Goal: Transaction & Acquisition: Purchase product/service

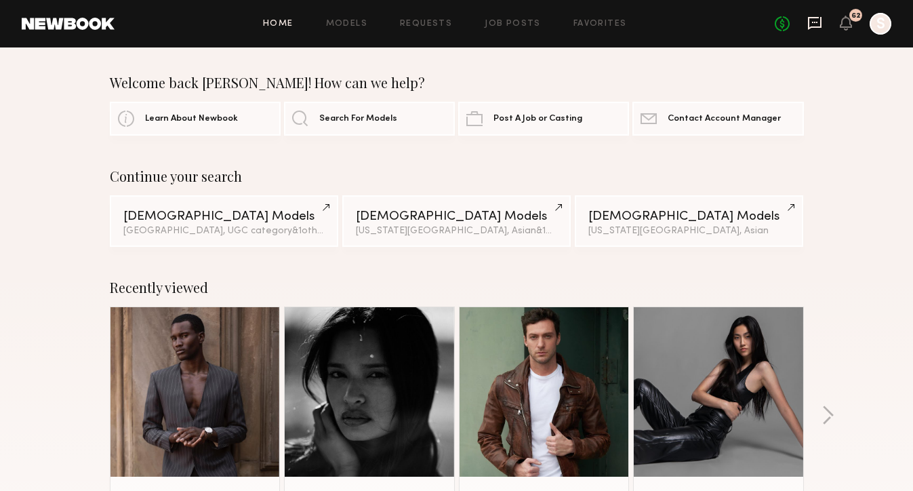
click at [814, 28] on icon at bounding box center [814, 23] width 15 height 15
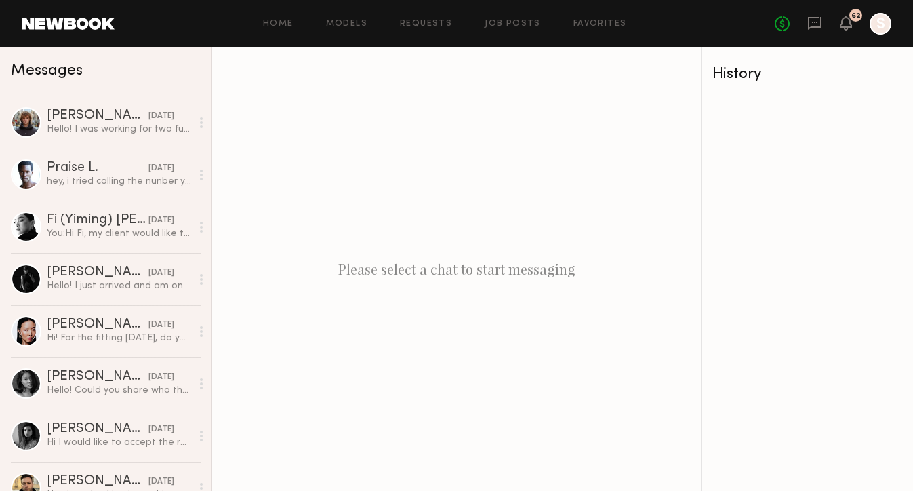
click at [850, 18] on div "62" at bounding box center [855, 15] width 13 height 13
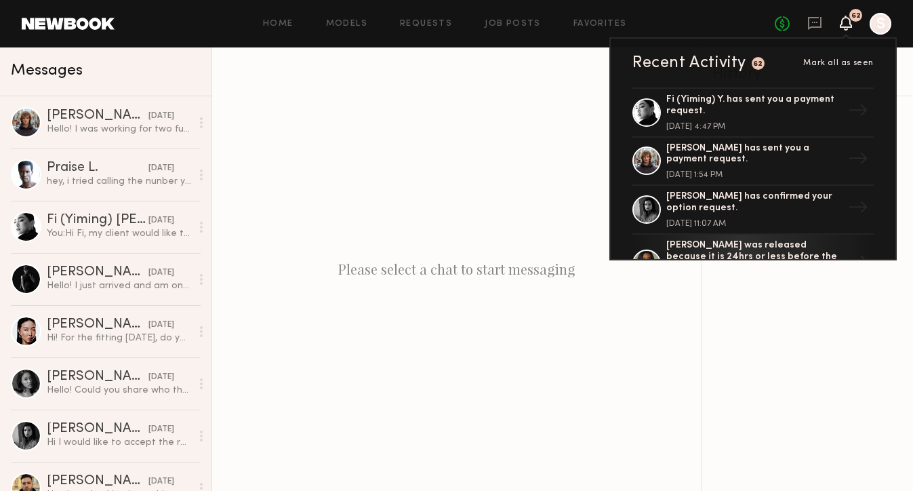
click at [841, 428] on div at bounding box center [806, 293] width 211 height 394
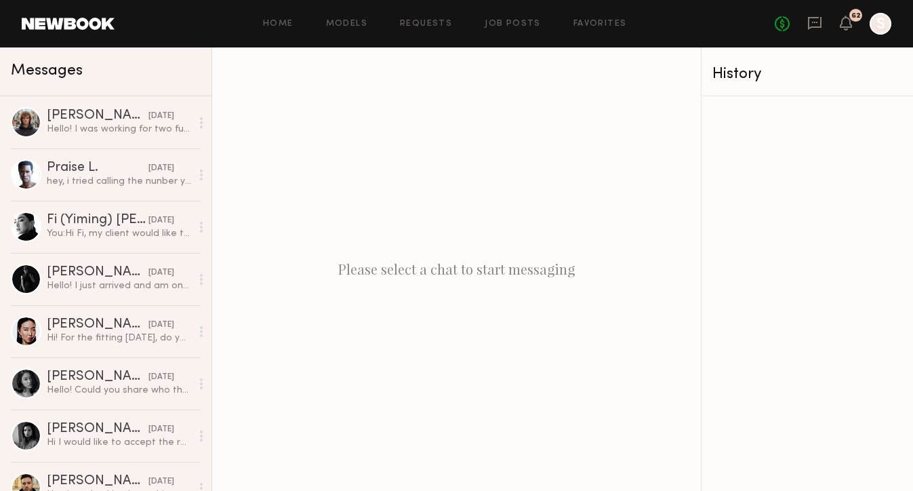
click at [854, 26] on div "No fees up to $5,000 62 S" at bounding box center [832, 24] width 117 height 22
click at [848, 24] on icon at bounding box center [845, 22] width 11 height 9
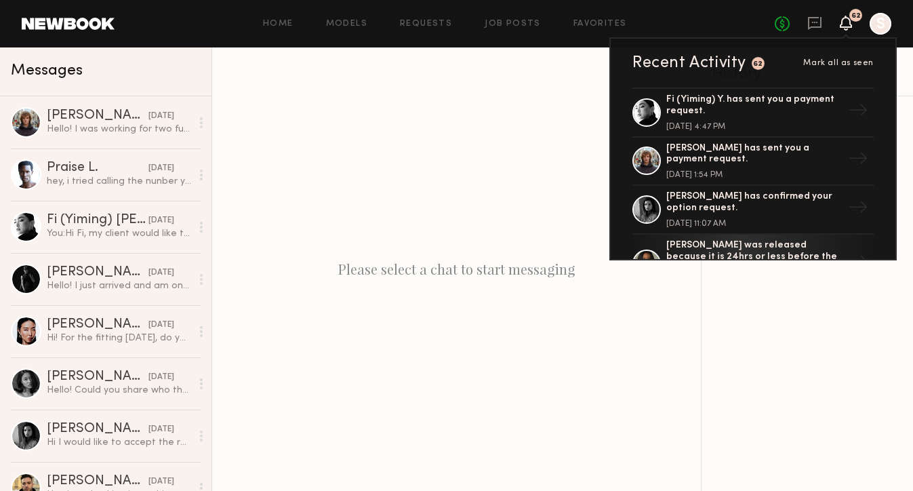
click at [772, 367] on div at bounding box center [806, 293] width 211 height 394
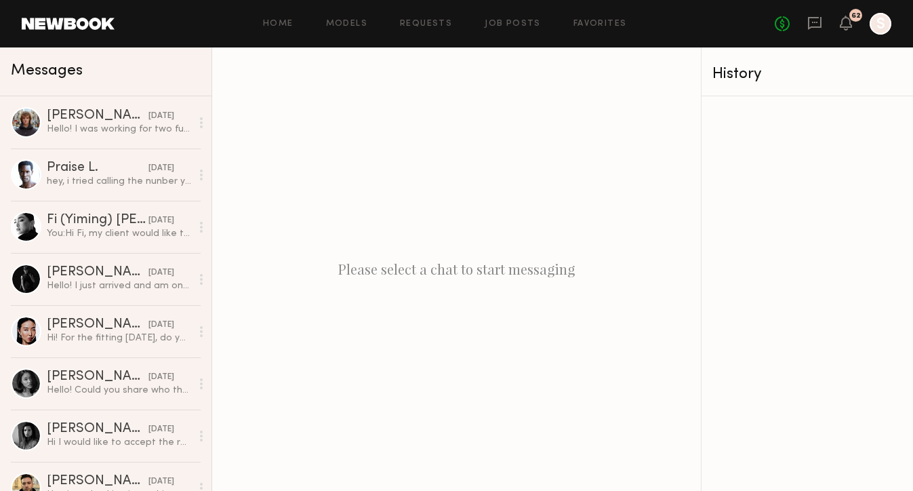
click at [106, 31] on header "Home Models Requests Job Posts Favorites Sign Out No fees up to $5,000 62 S" at bounding box center [456, 23] width 913 height 47
click at [104, 20] on link at bounding box center [68, 24] width 93 height 12
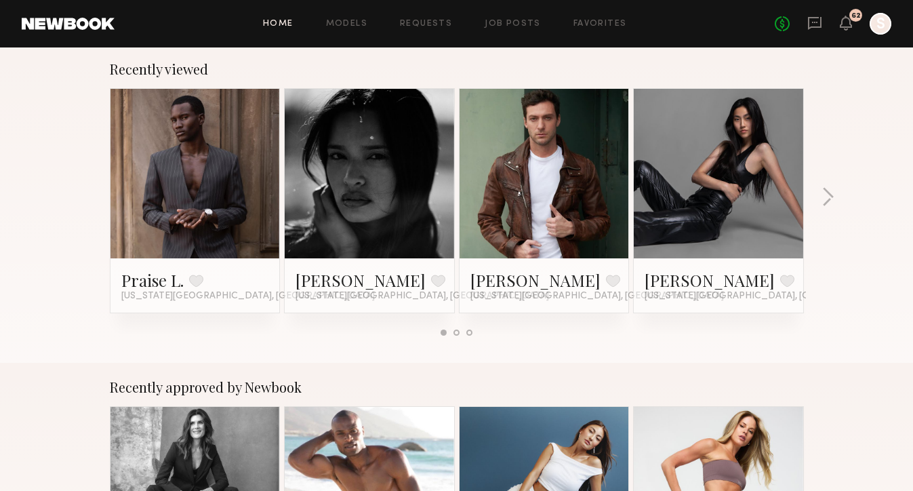
scroll to position [219, 0]
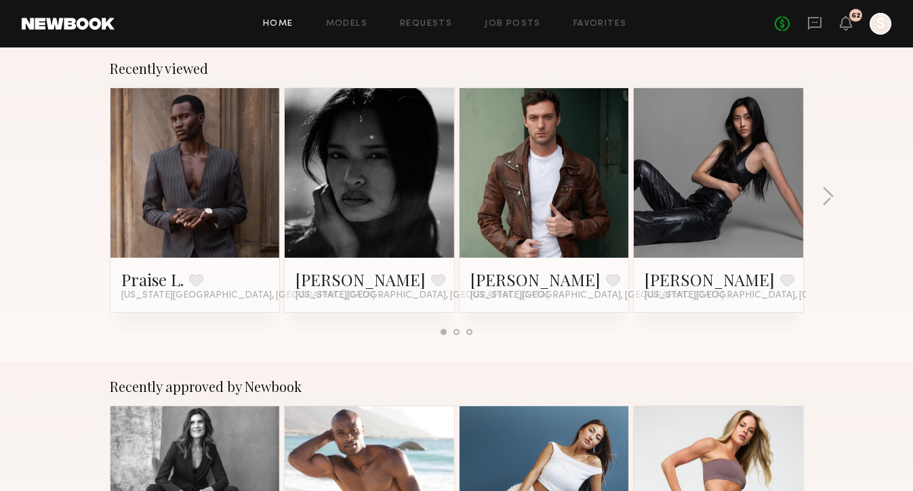
click at [204, 236] on link at bounding box center [195, 172] width 83 height 169
click at [850, 22] on icon at bounding box center [845, 22] width 11 height 9
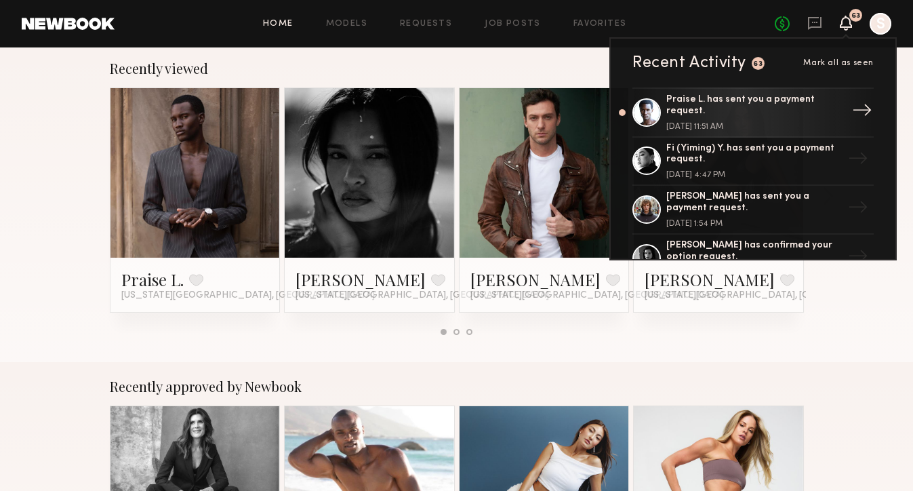
click at [782, 114] on div "Praise L. has sent you a payment request." at bounding box center [754, 105] width 176 height 23
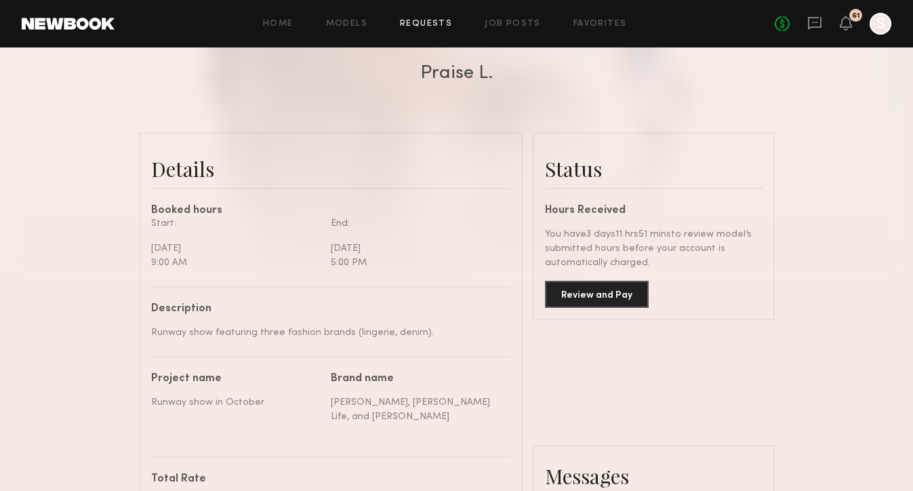
scroll to position [297, 0]
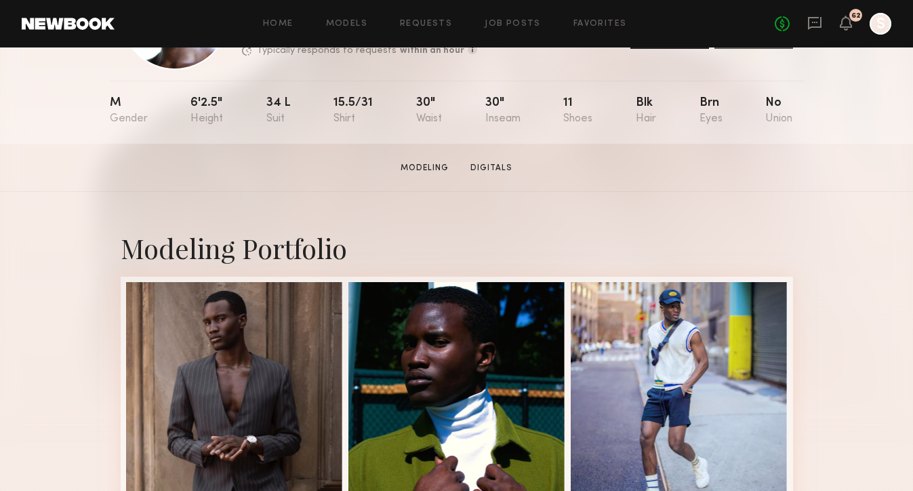
scroll to position [120, 0]
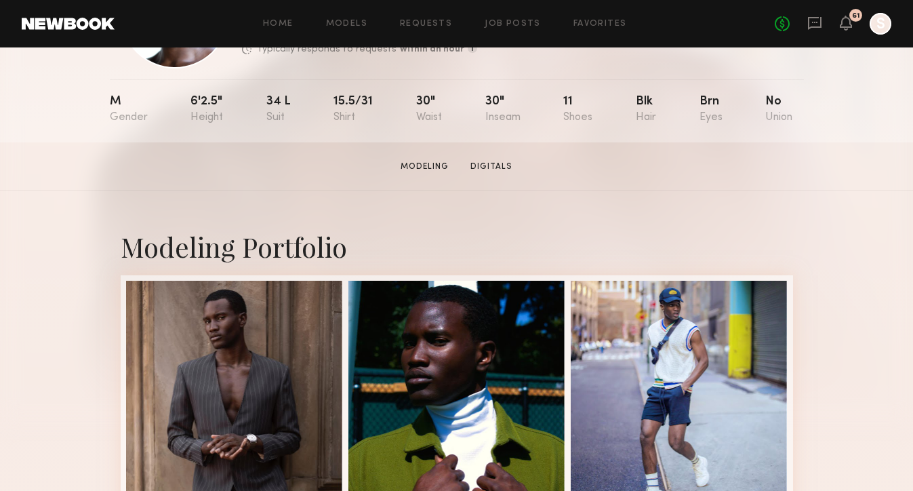
click at [846, 30] on div "61" at bounding box center [845, 24] width 12 height 17
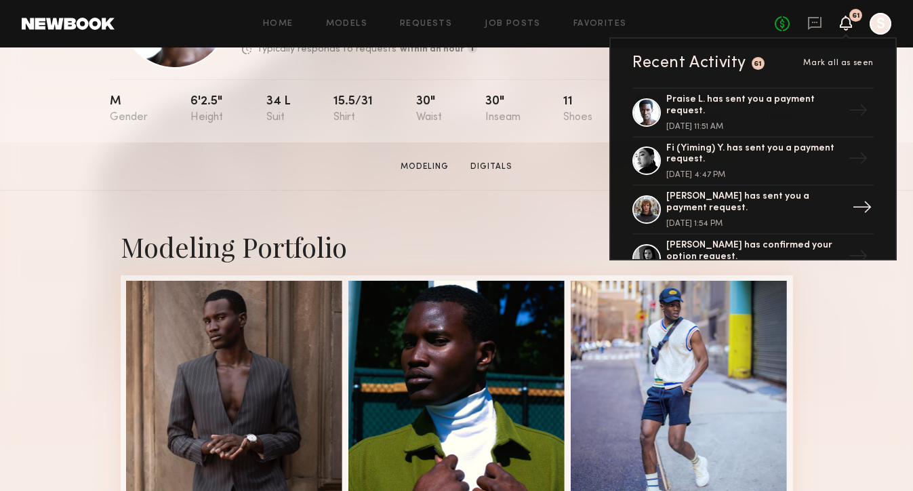
click at [799, 209] on div "[PERSON_NAME] has sent you a payment request." at bounding box center [754, 202] width 176 height 23
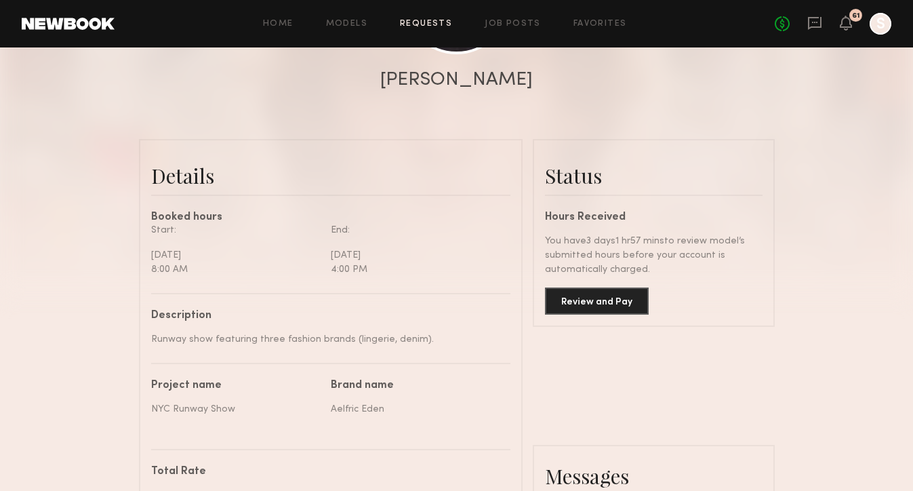
scroll to position [251, 0]
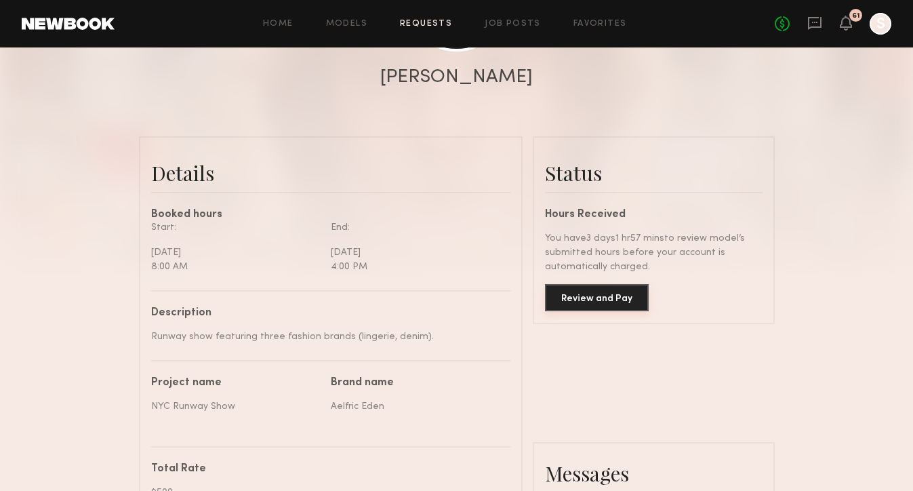
click at [627, 301] on button "Review and Pay" at bounding box center [597, 297] width 104 height 27
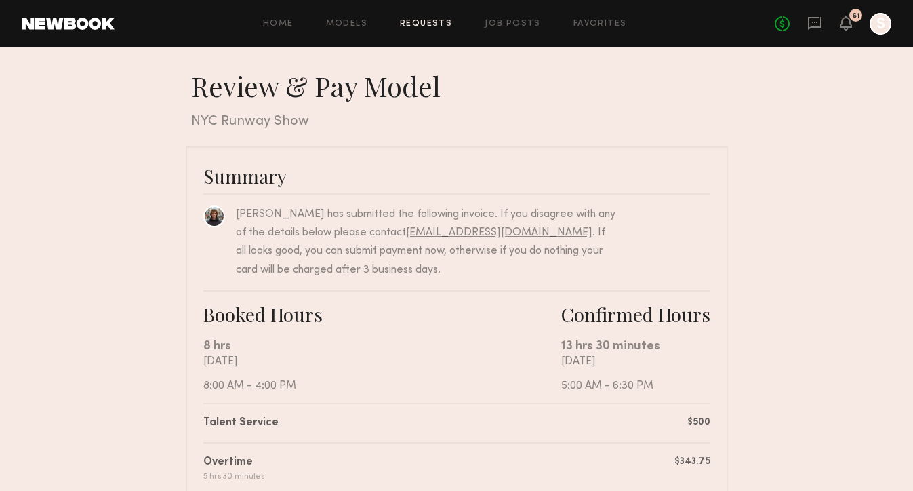
click at [507, 233] on link "[EMAIL_ADDRESS][DOMAIN_NAME]" at bounding box center [499, 232] width 186 height 11
click at [845, 17] on icon at bounding box center [845, 16] width 1 height 1
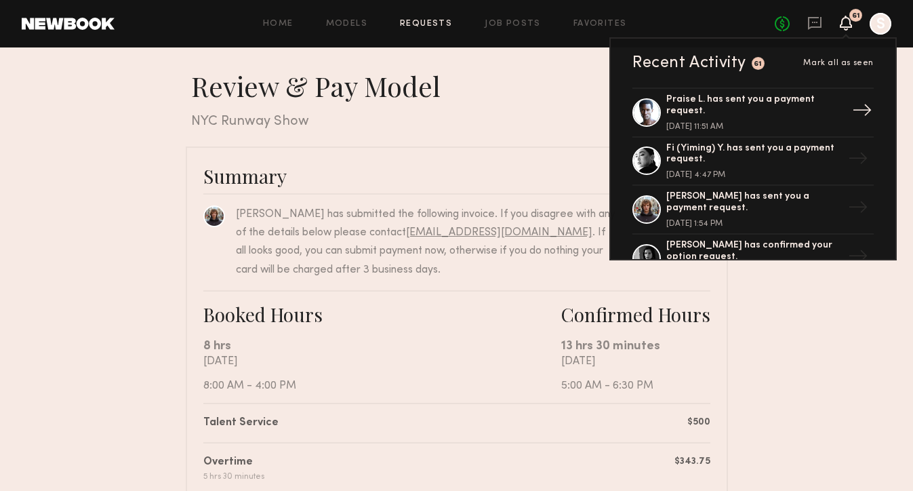
click at [762, 115] on div "Praise L. has sent you a payment request." at bounding box center [754, 105] width 176 height 23
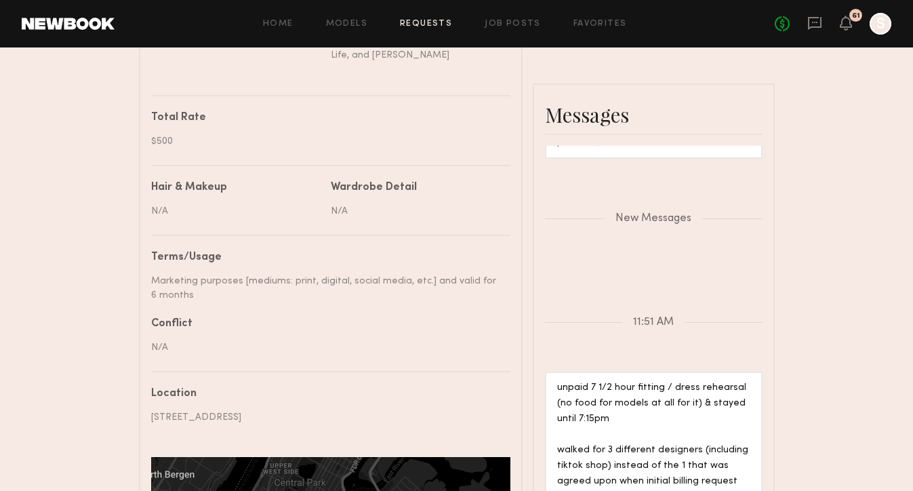
scroll to position [339, 0]
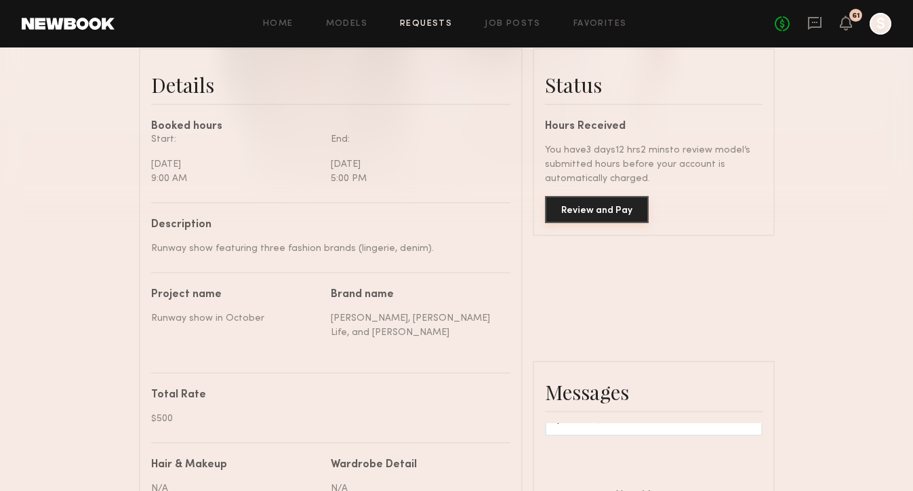
click at [597, 207] on button "Review and Pay" at bounding box center [597, 209] width 104 height 27
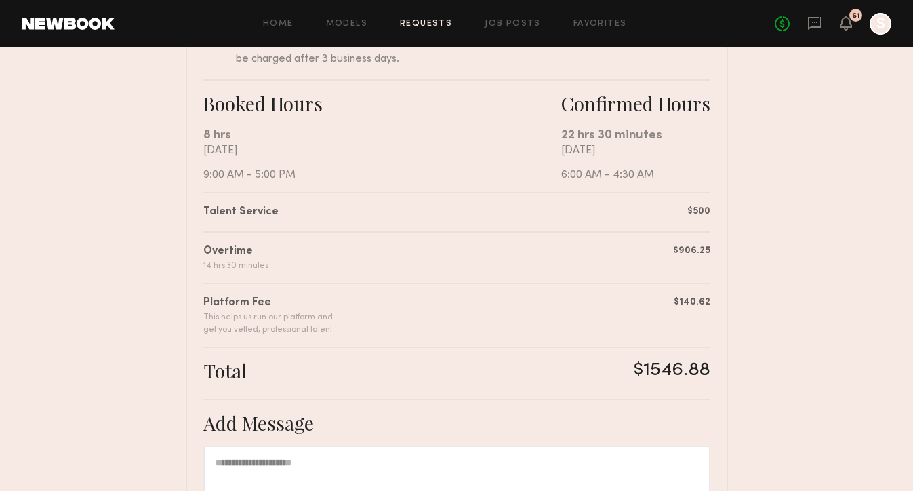
scroll to position [215, 0]
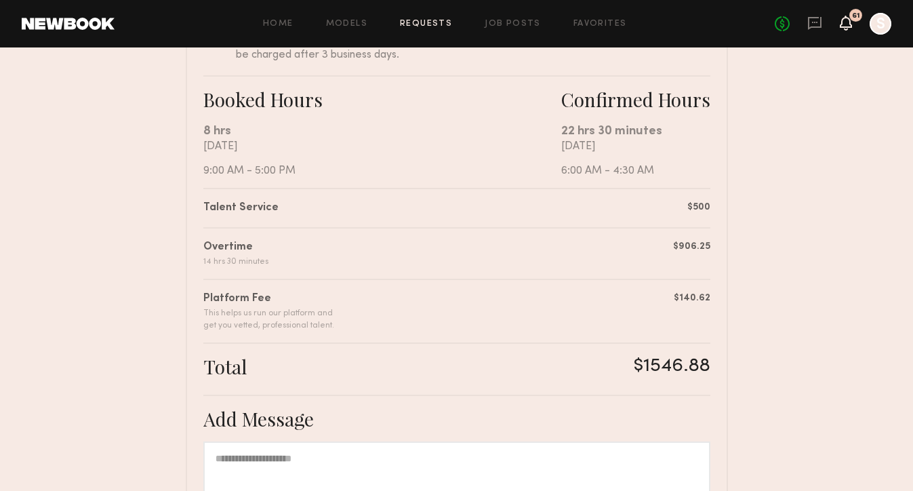
click at [851, 26] on icon at bounding box center [845, 22] width 11 height 9
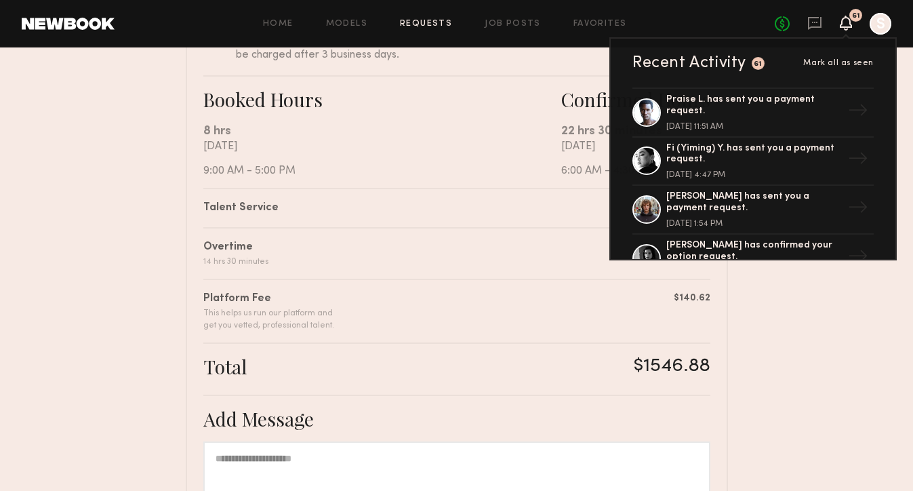
click at [853, 337] on nb-booking-payment "Review & Pay Model Review & Pay Model Runway show in October Summary Praise L. …" at bounding box center [456, 267] width 913 height 827
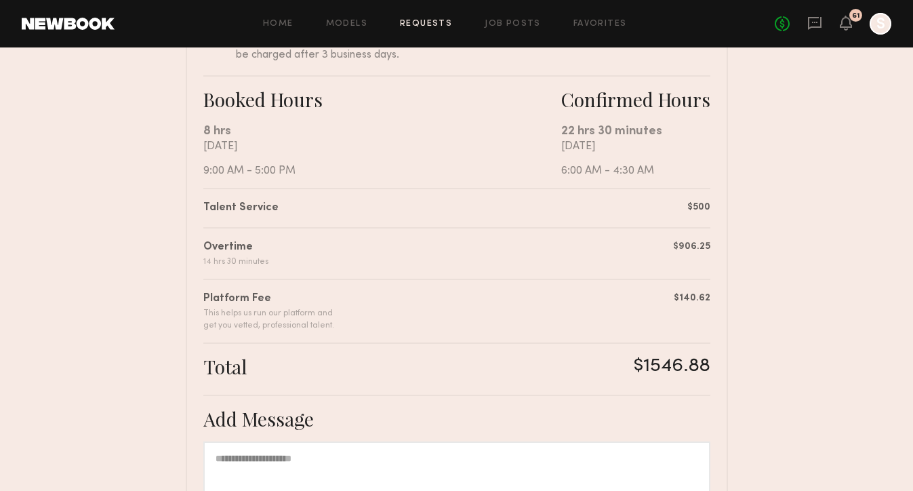
click at [853, 16] on div "61" at bounding box center [856, 15] width 8 height 7
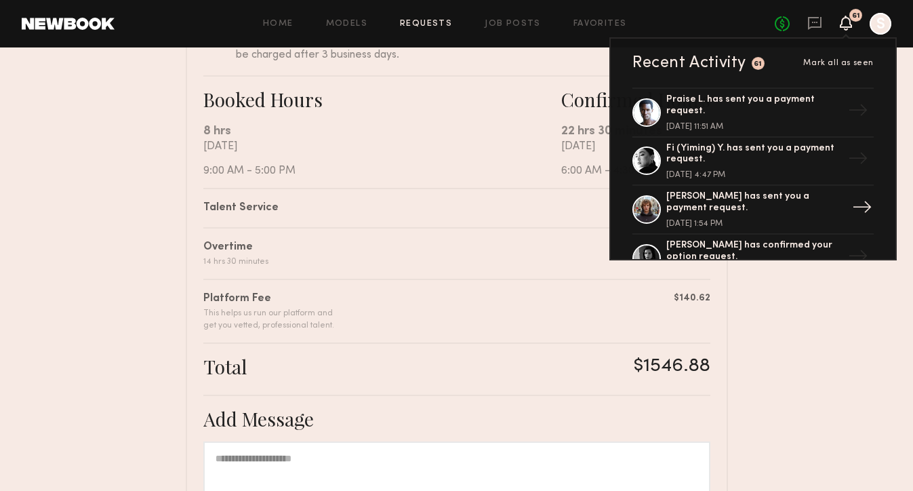
click at [806, 198] on div "[PERSON_NAME] has sent you a payment request." at bounding box center [754, 202] width 176 height 23
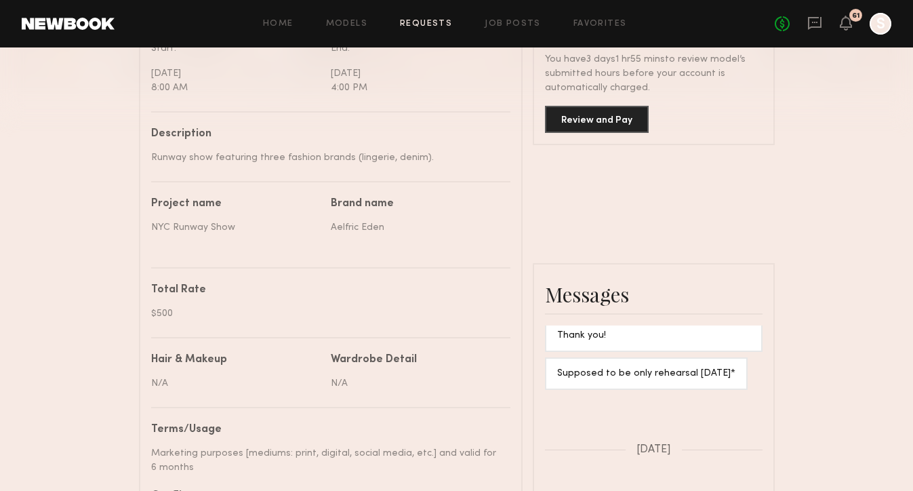
scroll to position [386, 0]
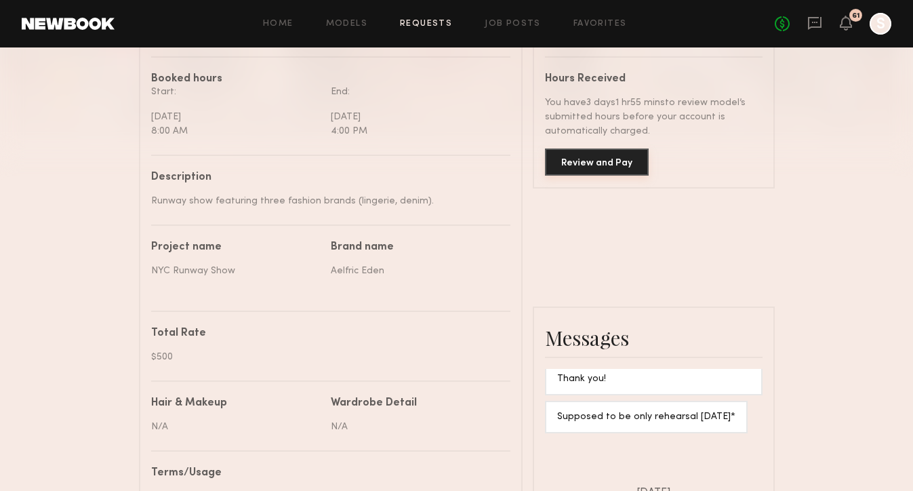
click at [632, 163] on button "Review and Pay" at bounding box center [597, 161] width 104 height 27
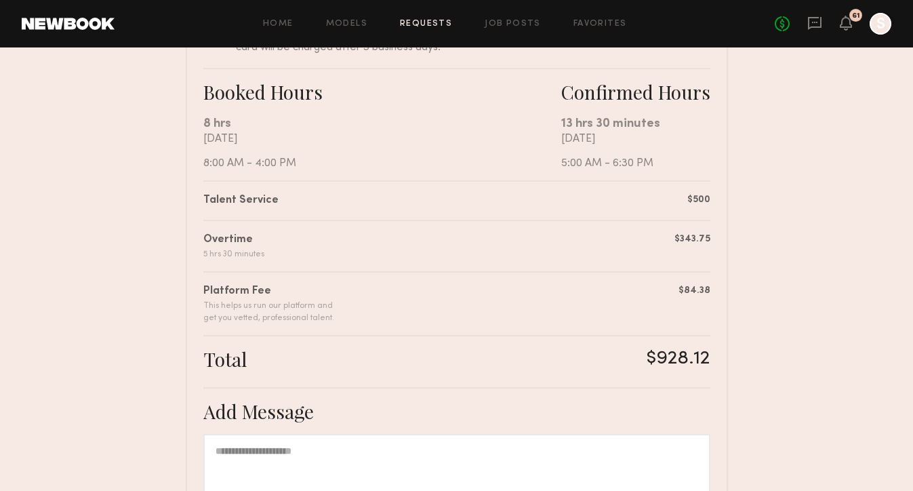
scroll to position [226, 0]
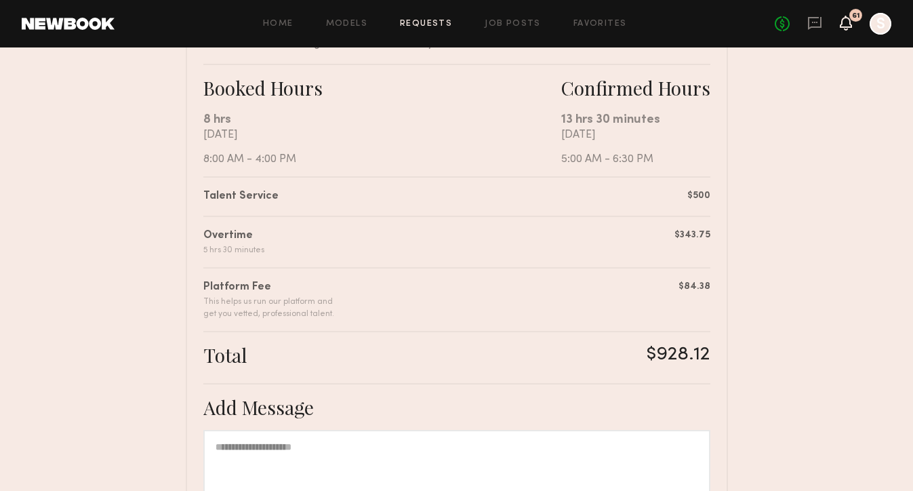
click at [848, 21] on icon at bounding box center [845, 22] width 11 height 9
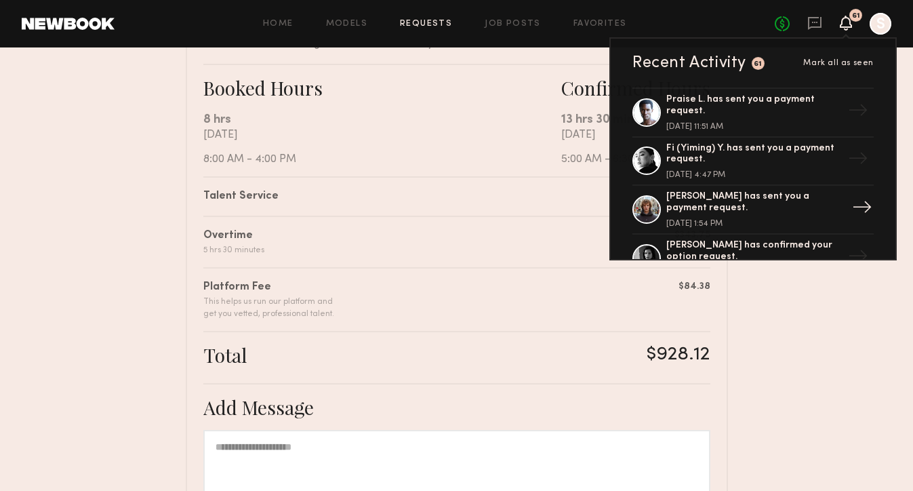
click at [815, 209] on div "[PERSON_NAME] has sent you a payment request." at bounding box center [754, 202] width 176 height 23
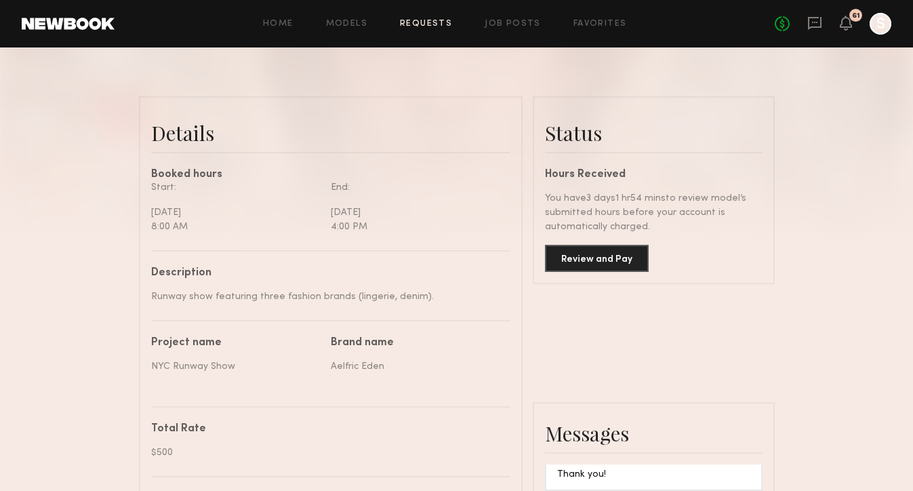
scroll to position [292, 0]
click at [575, 259] on button "Review and Pay" at bounding box center [597, 256] width 104 height 27
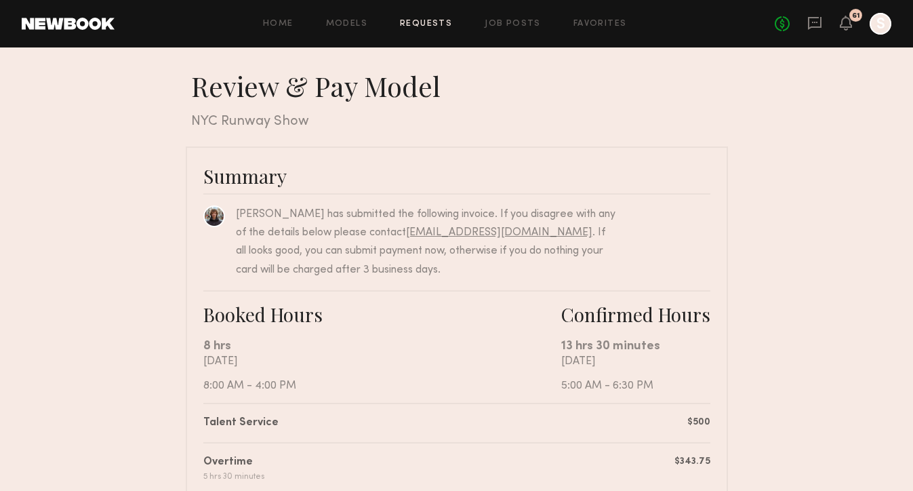
click at [516, 230] on link "[EMAIL_ADDRESS][DOMAIN_NAME]" at bounding box center [499, 232] width 186 height 11
drag, startPoint x: 527, startPoint y: 232, endPoint x: 377, endPoint y: 231, distance: 150.4
click at [377, 231] on div "[PERSON_NAME] has submitted the following invoice. If you disagree with any of …" at bounding box center [426, 242] width 380 height 74
copy div "[EMAIL_ADDRESS][DOMAIN_NAME] ."
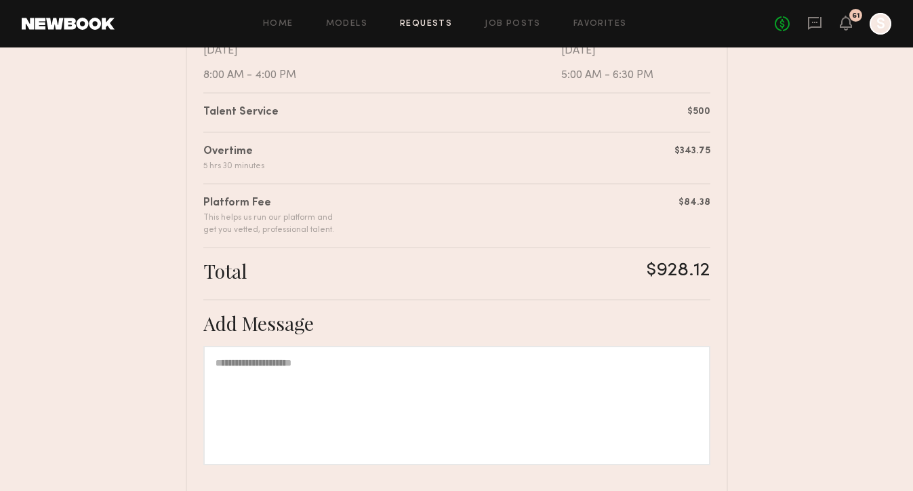
scroll to position [312, 0]
click at [843, 27] on icon at bounding box center [845, 22] width 11 height 9
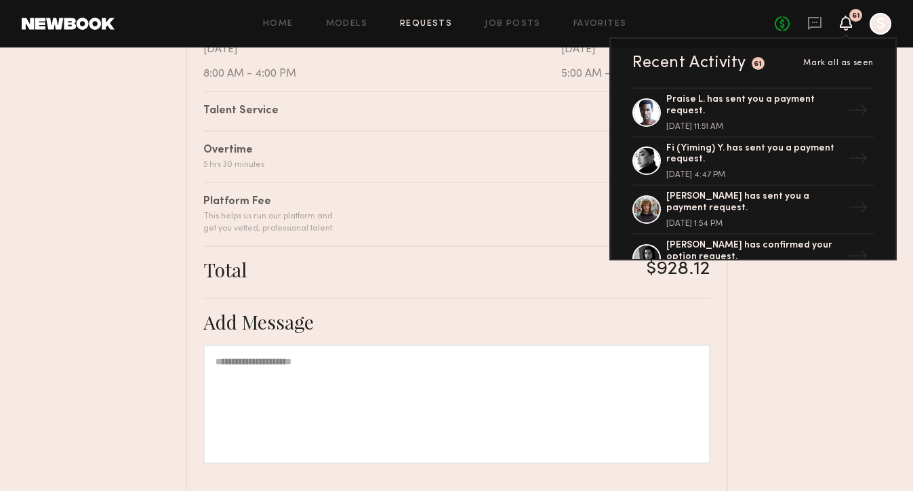
click at [793, 395] on nb-booking-payment "Review & Pay Model Review & Pay Model NYC Runway Show Summary [PERSON_NAME] has…" at bounding box center [456, 170] width 913 height 827
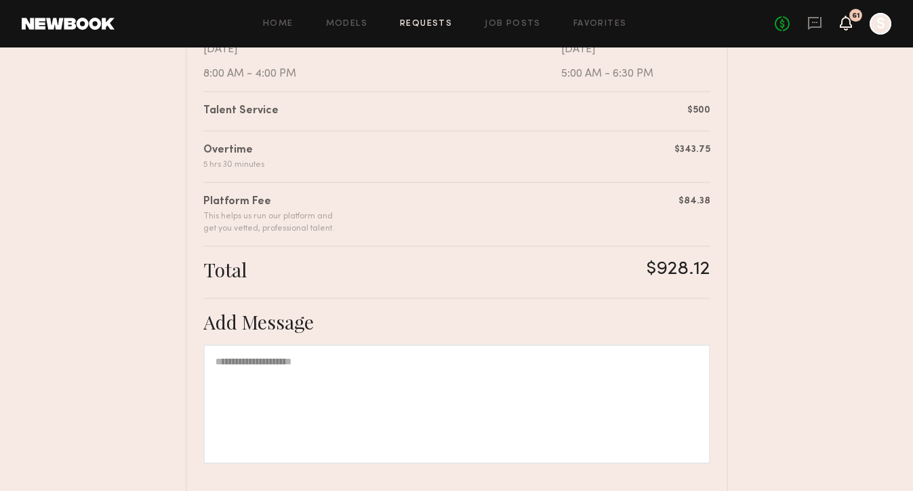
click at [850, 22] on icon at bounding box center [845, 22] width 11 height 9
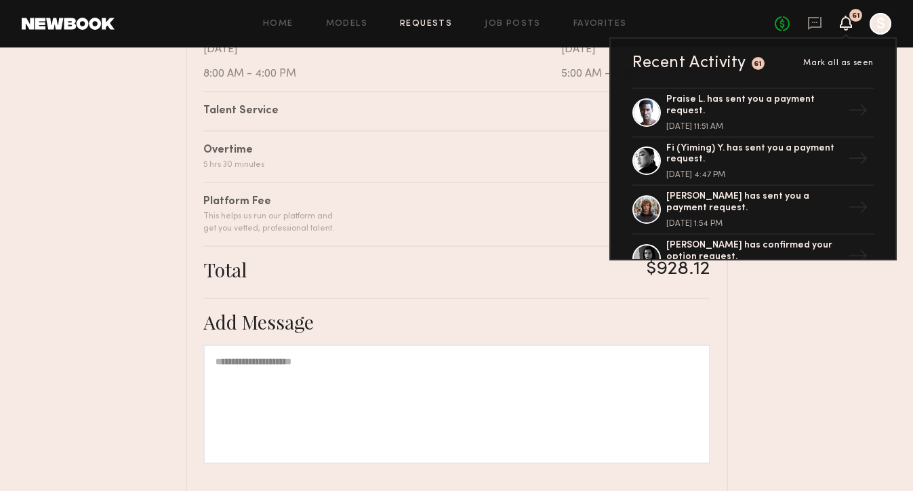
click at [865, 332] on nb-booking-payment "Review & Pay Model Review & Pay Model NYC Runway Show Summary [PERSON_NAME] has…" at bounding box center [456, 170] width 913 height 827
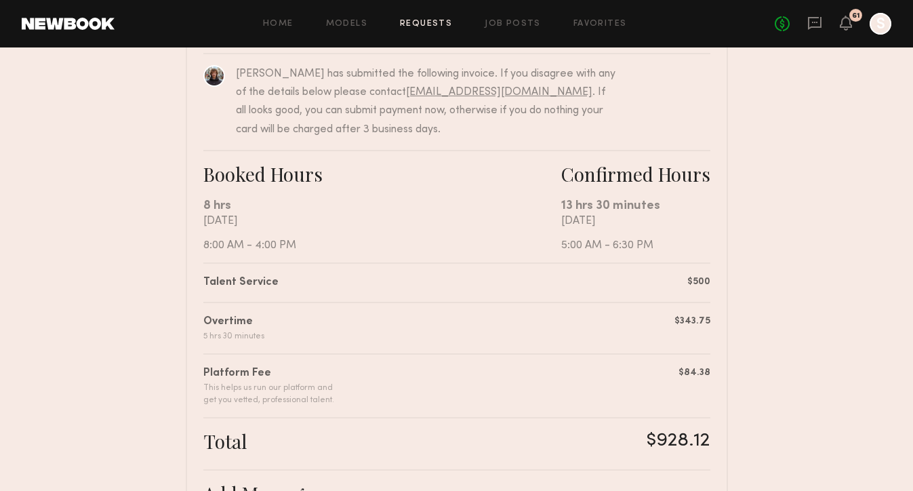
scroll to position [140, 0]
drag, startPoint x: 524, startPoint y: 92, endPoint x: 377, endPoint y: 91, distance: 147.7
click at [377, 91] on div "[PERSON_NAME] has submitted the following invoice. If you disagree with any of …" at bounding box center [426, 103] width 380 height 74
copy link "[EMAIL_ADDRESS][DOMAIN_NAME]"
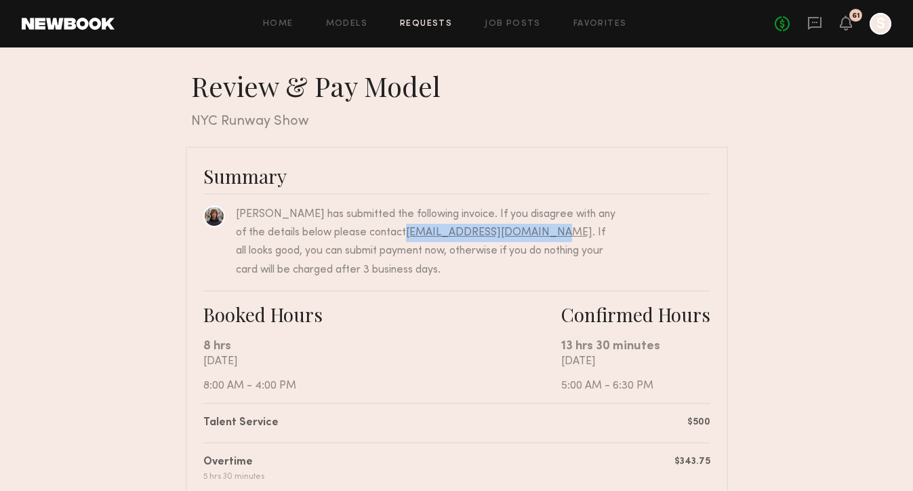
scroll to position [427, 0]
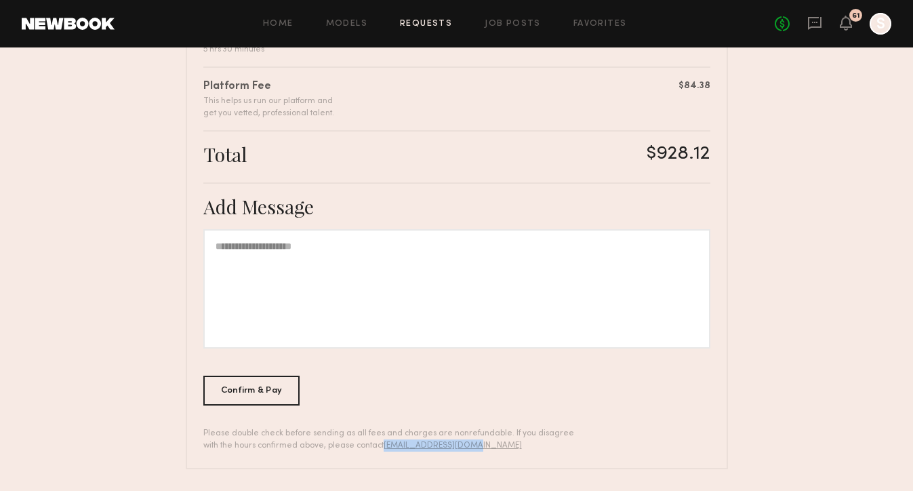
drag, startPoint x: 465, startPoint y: 446, endPoint x: 359, endPoint y: 444, distance: 106.4
click at [359, 444] on div "Please double check before sending as all fees and charges are nonrefundable. I…" at bounding box center [393, 439] width 380 height 24
click at [491, 440] on div "Please double check before sending as all fees and charges are nonrefundable. I…" at bounding box center [393, 439] width 380 height 24
drag, startPoint x: 465, startPoint y: 443, endPoint x: 361, endPoint y: 443, distance: 104.3
click at [361, 443] on div "Please double check before sending as all fees and charges are nonrefundable. I…" at bounding box center [393, 439] width 380 height 24
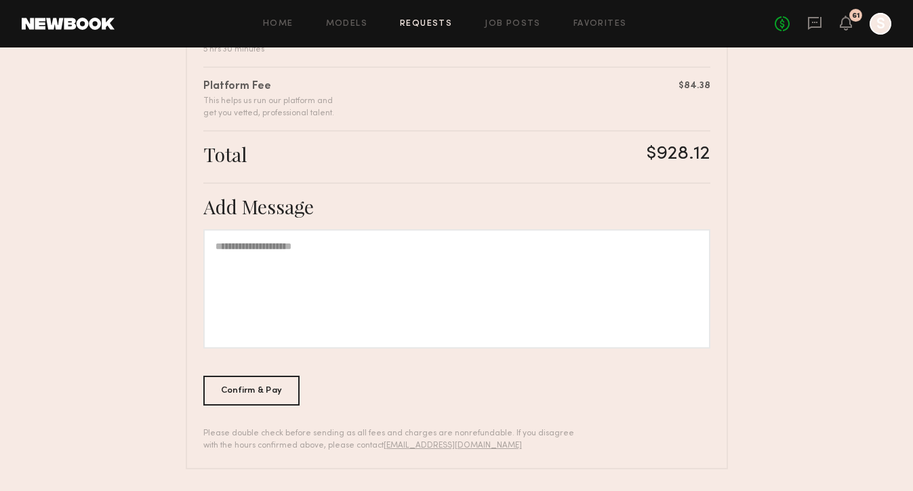
click at [480, 448] on div "Please double check before sending as all fees and charges are nonrefundable. I…" at bounding box center [393, 439] width 380 height 24
drag, startPoint x: 465, startPoint y: 446, endPoint x: 363, endPoint y: 445, distance: 101.6
click at [363, 445] on div "Please double check before sending as all fees and charges are nonrefundable. I…" at bounding box center [393, 439] width 380 height 24
copy link "[EMAIL_ADDRESS][DOMAIN_NAME]"
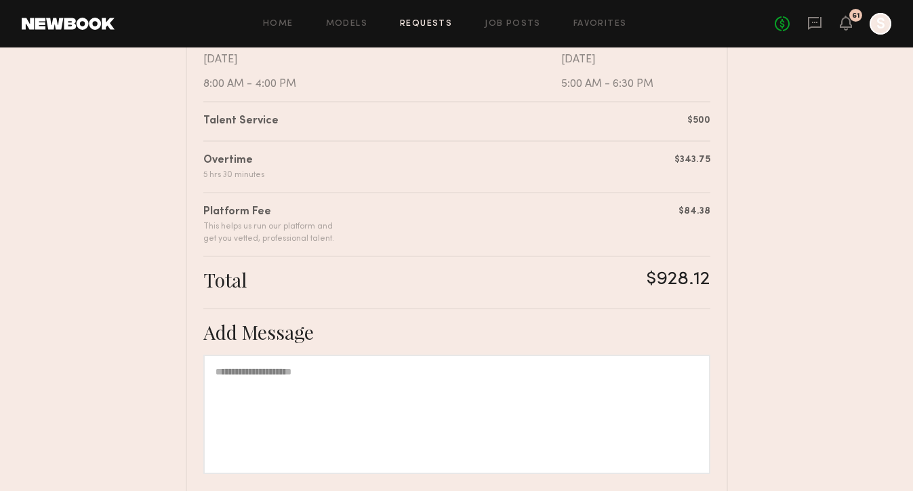
scroll to position [303, 0]
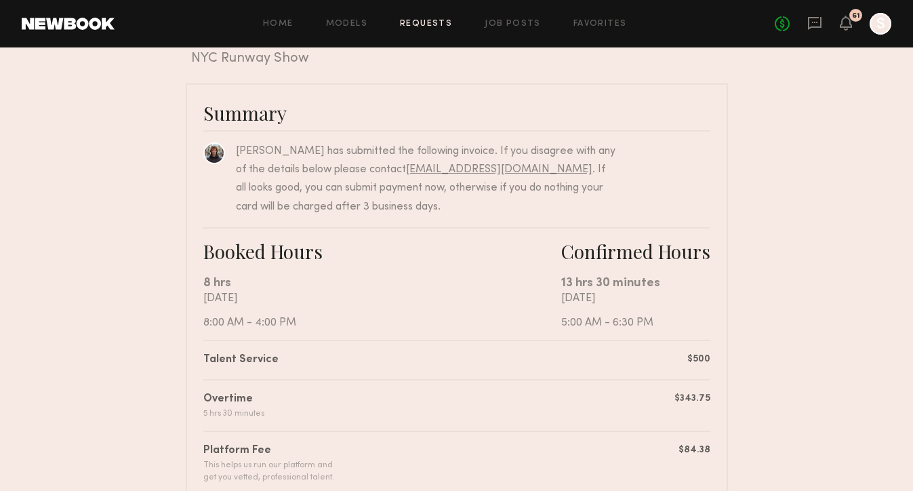
scroll to position [49, 0]
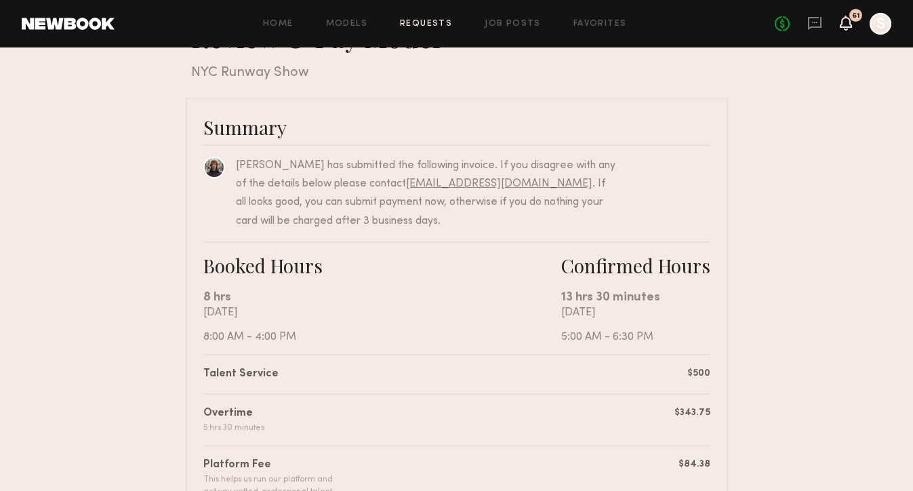
click at [850, 25] on icon at bounding box center [845, 22] width 11 height 9
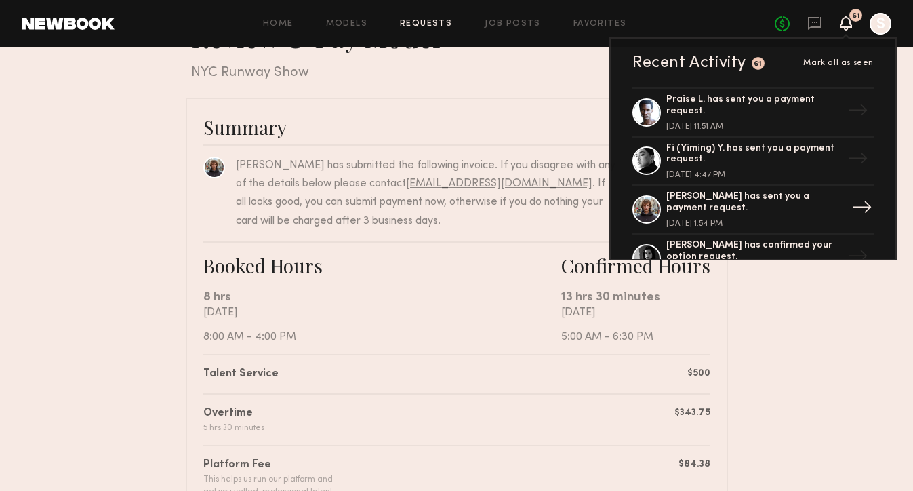
click at [804, 209] on div "[PERSON_NAME] has sent you a payment request." at bounding box center [754, 202] width 176 height 23
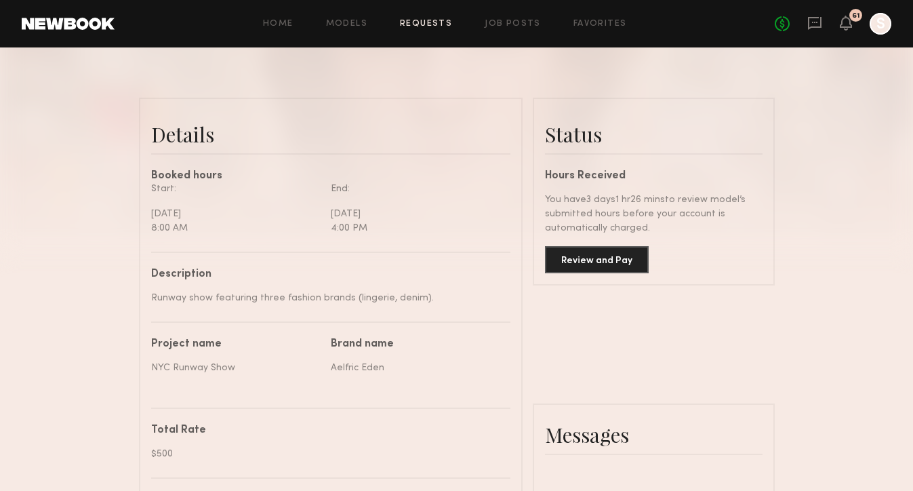
scroll to position [106, 0]
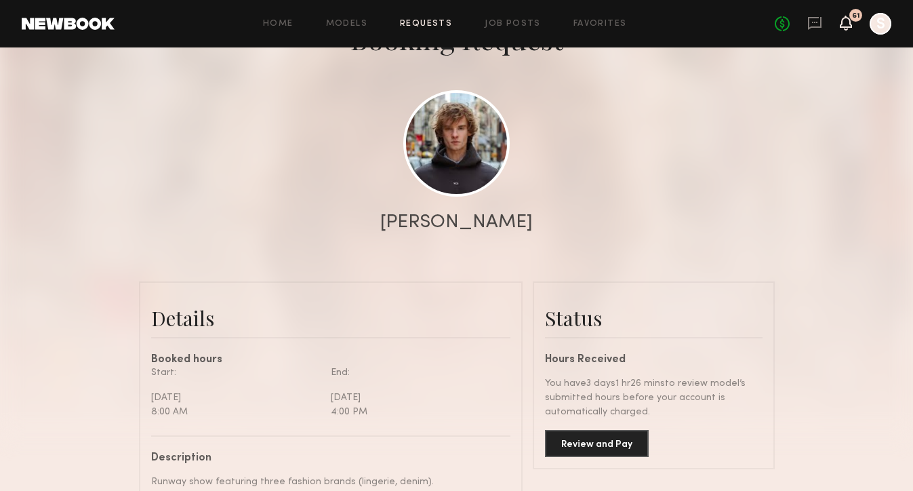
click at [850, 30] on icon at bounding box center [845, 23] width 12 height 15
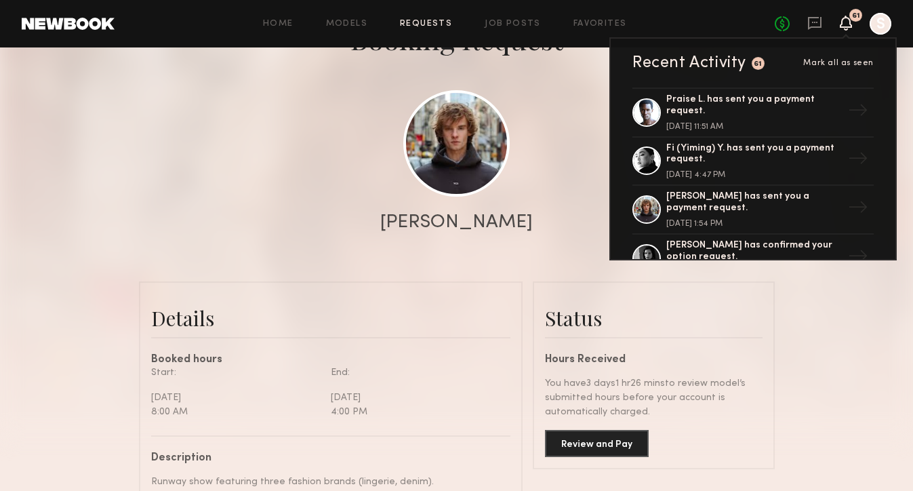
click at [822, 326] on div at bounding box center [456, 165] width 913 height 542
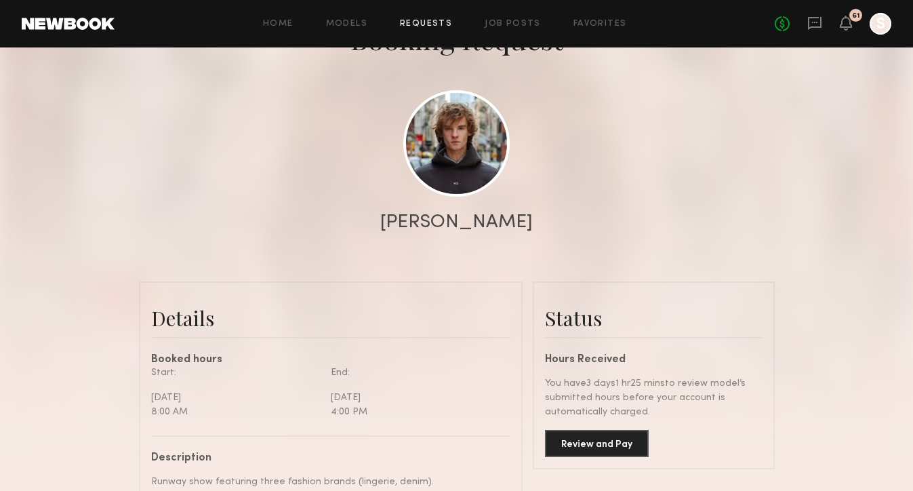
click at [851, 32] on div "No fees up to $5,000 61 S" at bounding box center [832, 24] width 117 height 22
click at [846, 23] on icon at bounding box center [845, 22] width 11 height 9
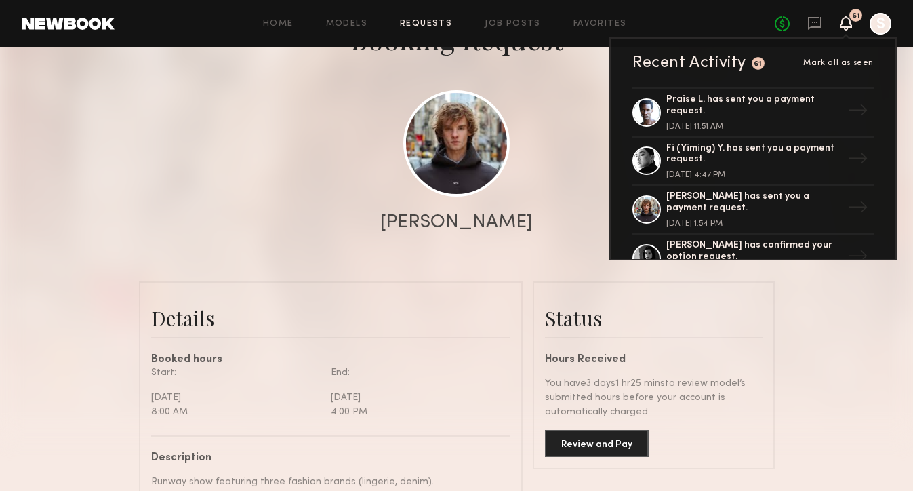
click at [820, 327] on div at bounding box center [456, 165] width 913 height 542
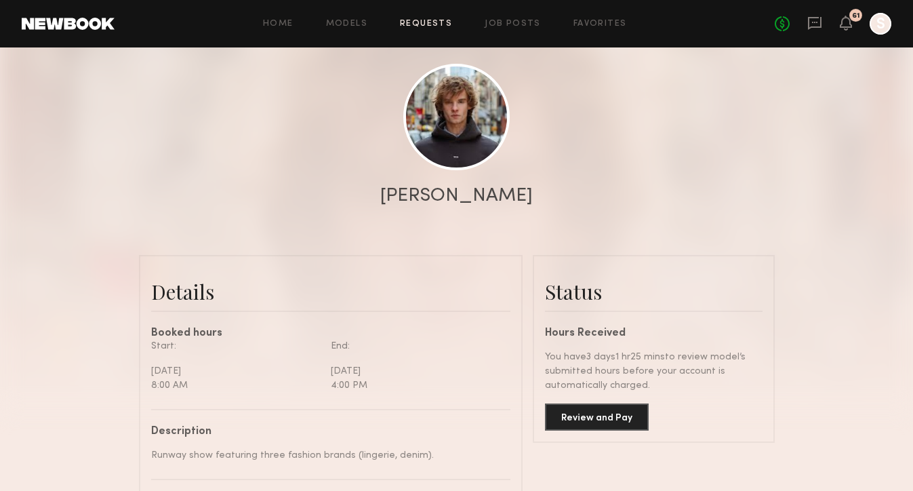
scroll to position [226, 0]
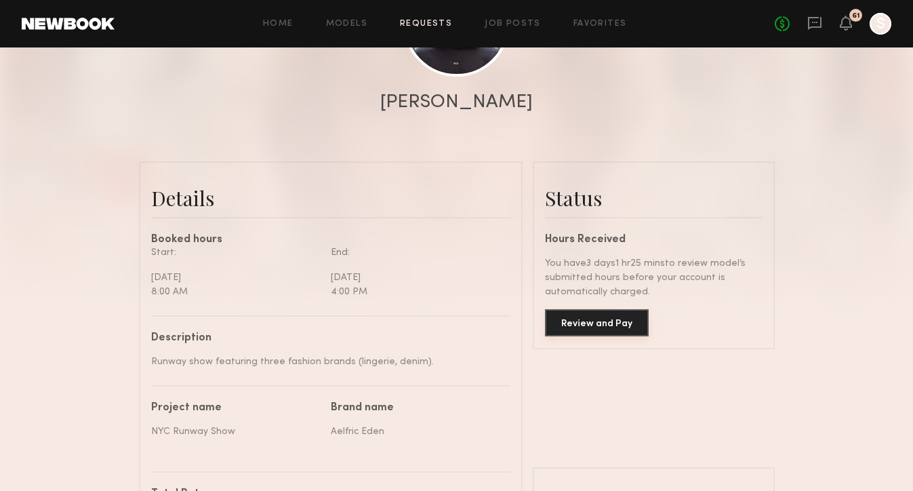
click at [623, 320] on button "Review and Pay" at bounding box center [597, 322] width 104 height 27
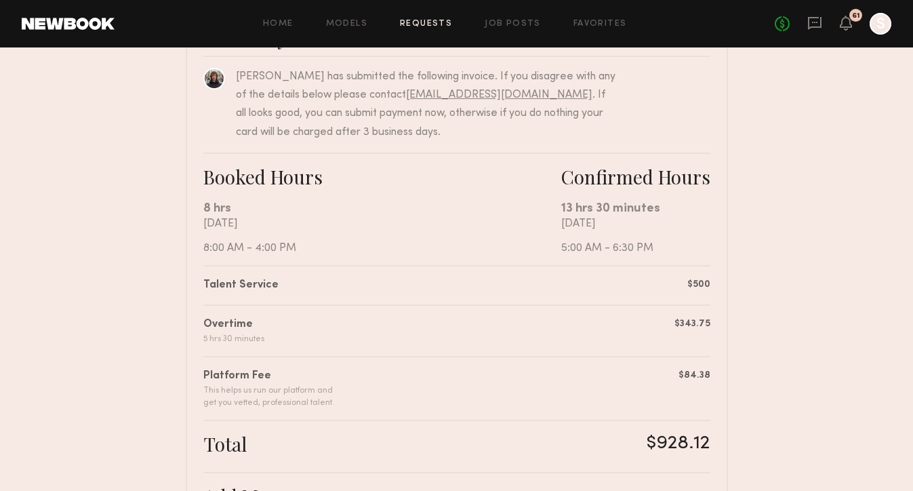
scroll to position [139, 0]
click at [851, 20] on icon at bounding box center [845, 23] width 12 height 15
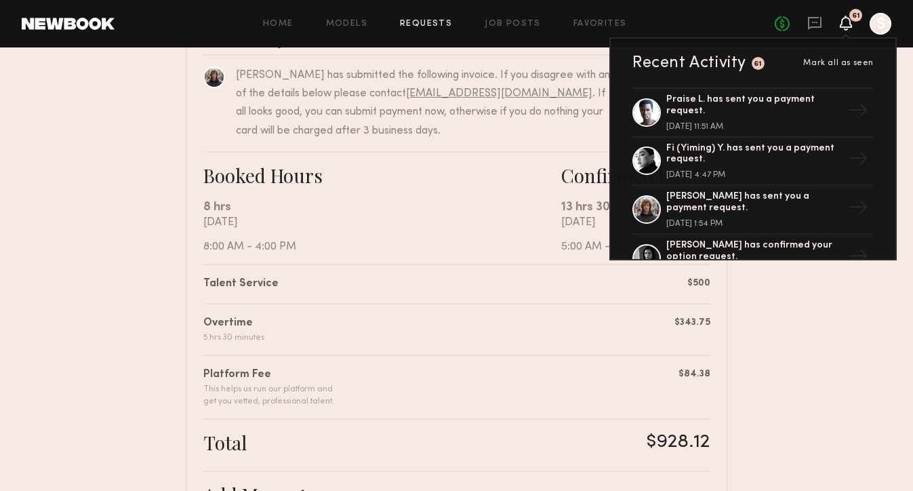
click at [835, 329] on nb-booking-payment "Review & Pay Model Review & Pay Model NYC Runway Show Summary [PERSON_NAME] has…" at bounding box center [456, 343] width 913 height 827
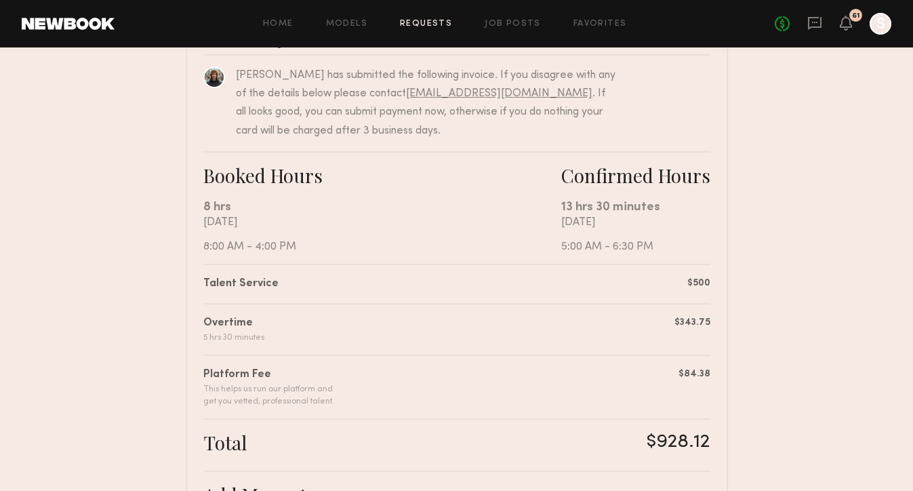
scroll to position [427, 0]
